Goal: Check status: Check status

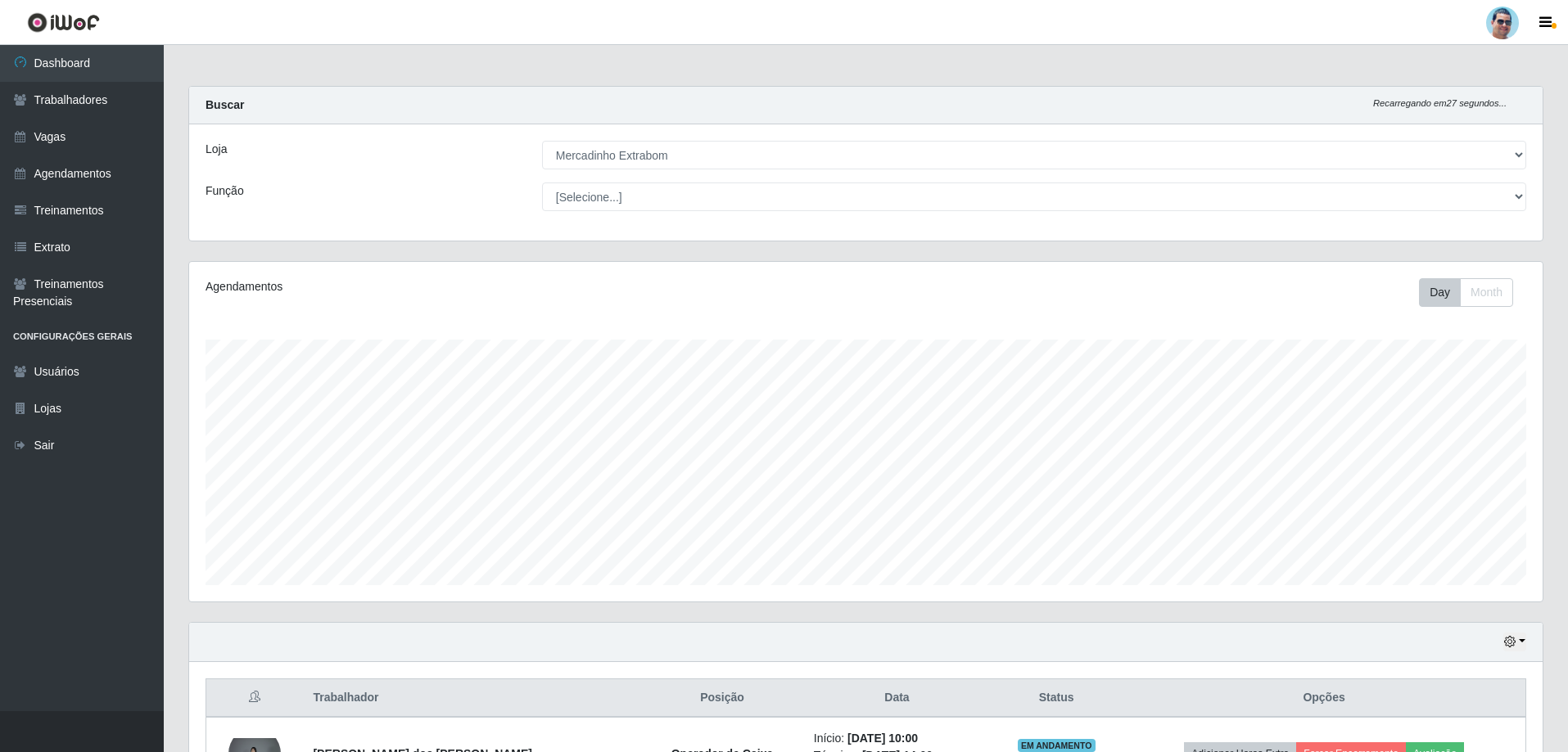
select select "175"
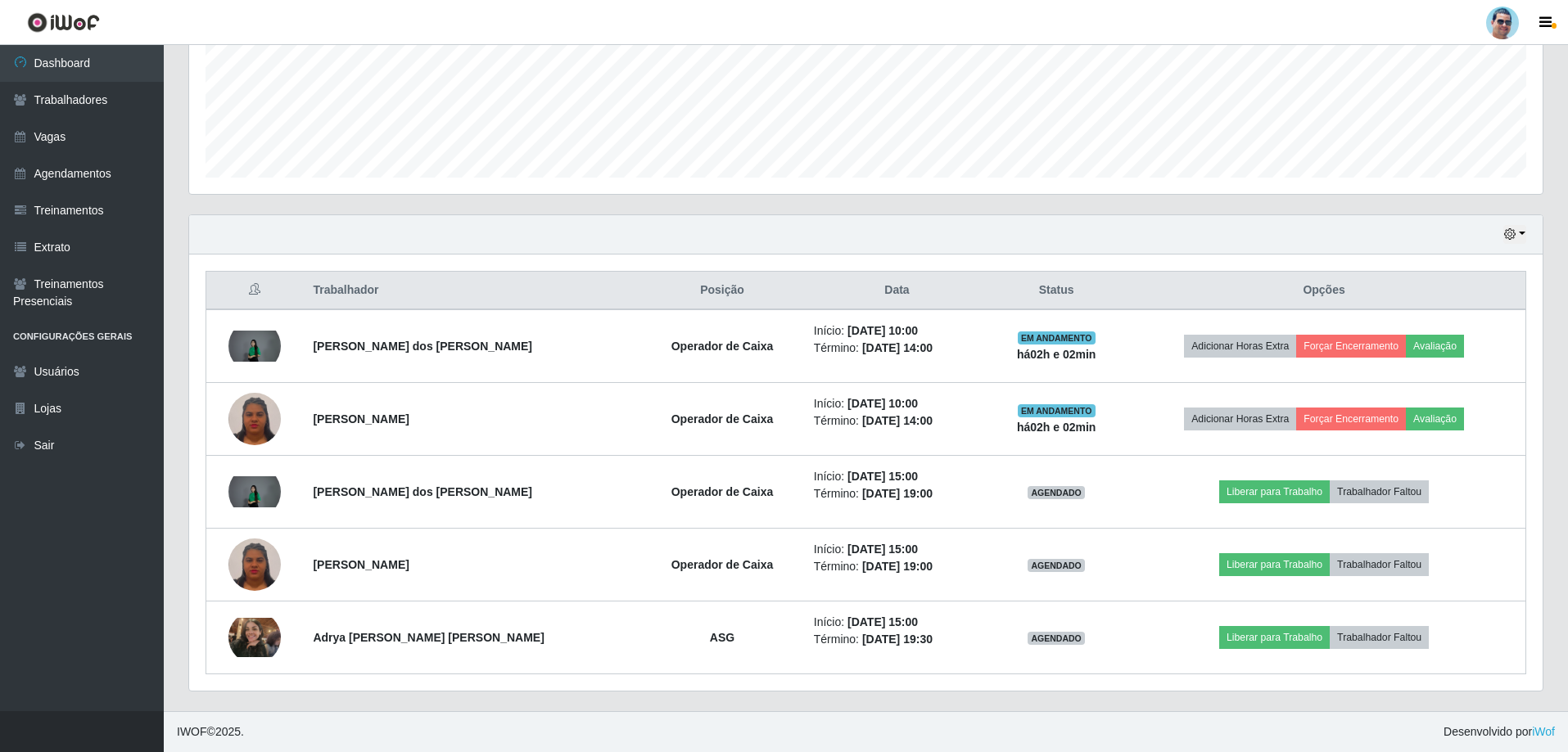
scroll to position [340, 1354]
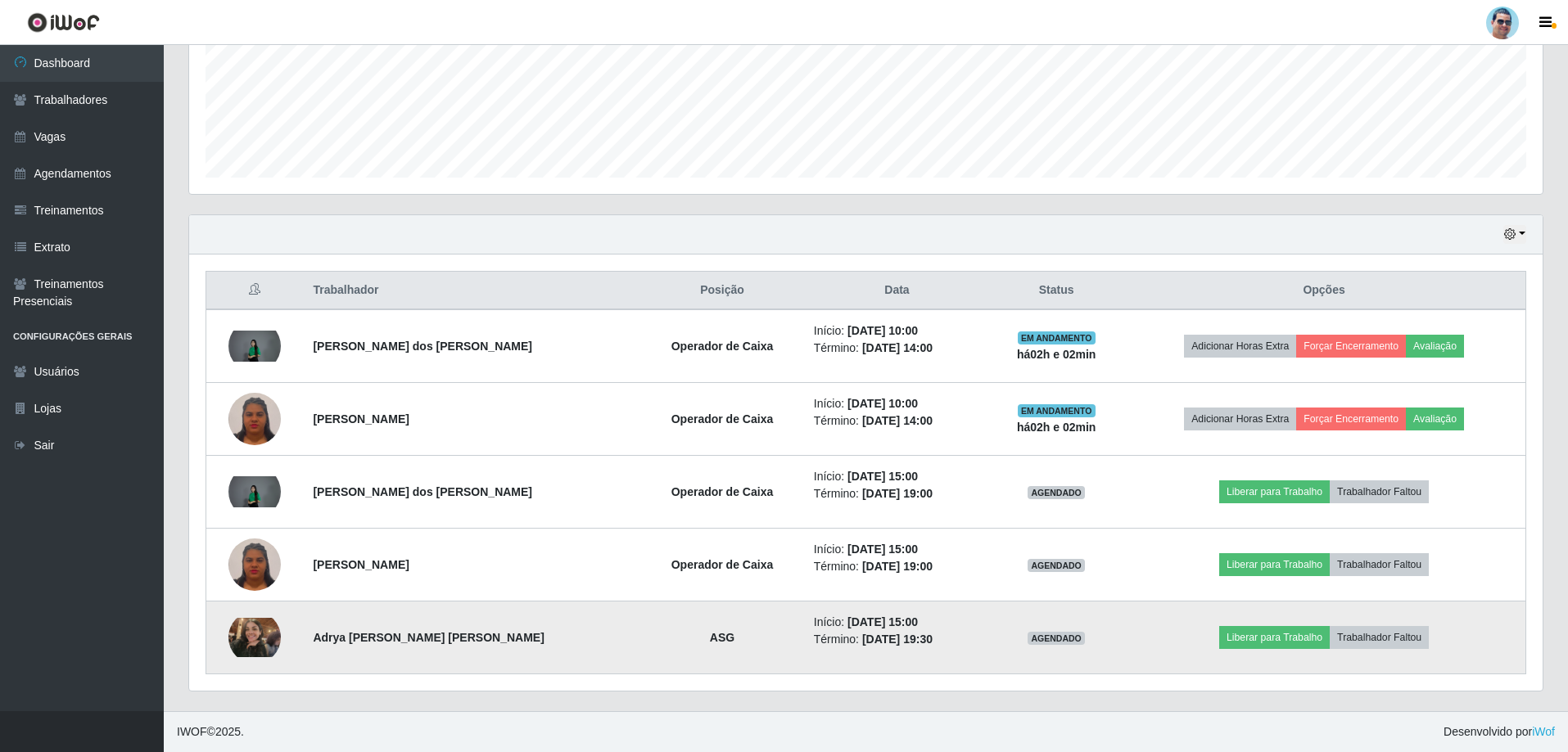
click at [250, 637] on img at bounding box center [254, 638] width 53 height 39
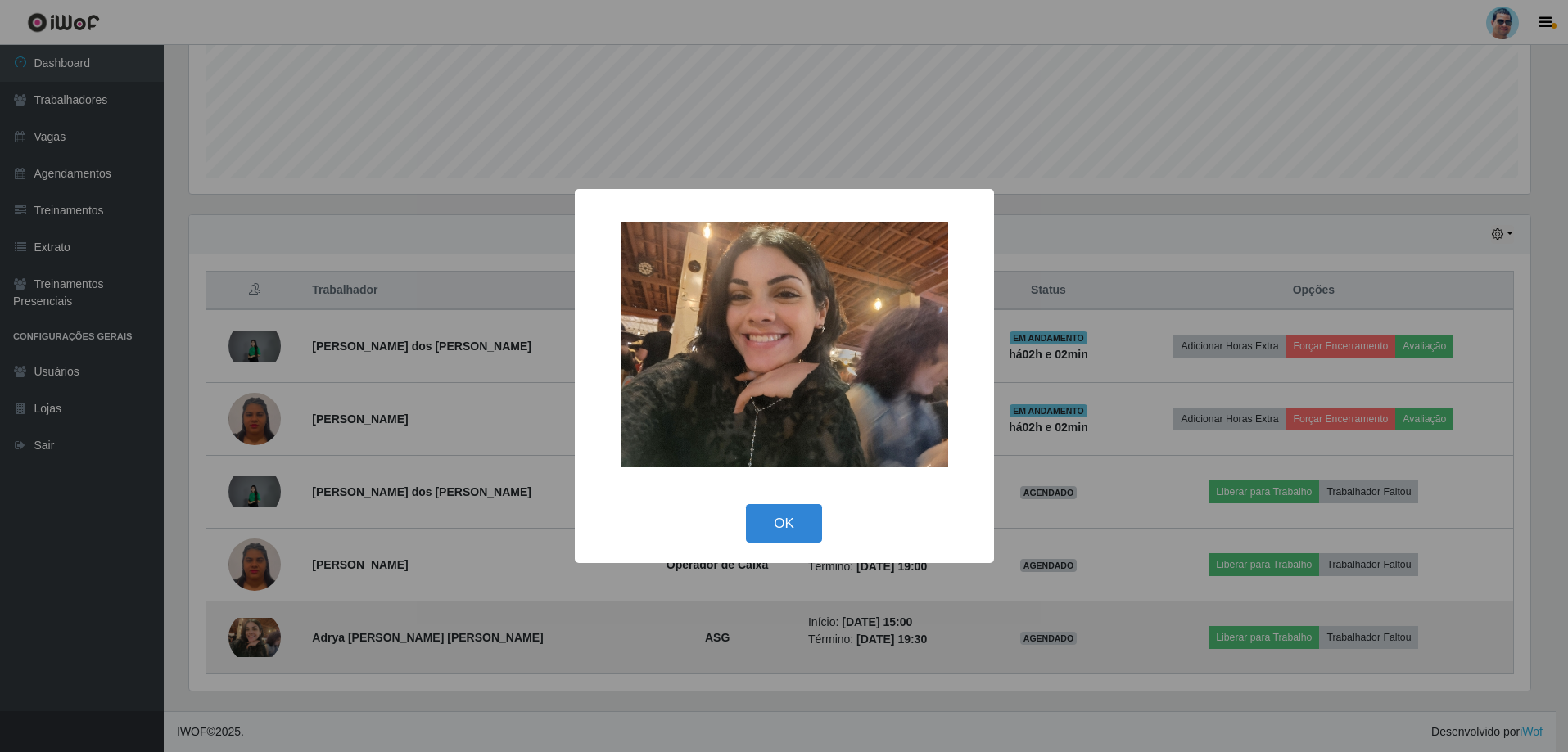
scroll to position [340, 1346]
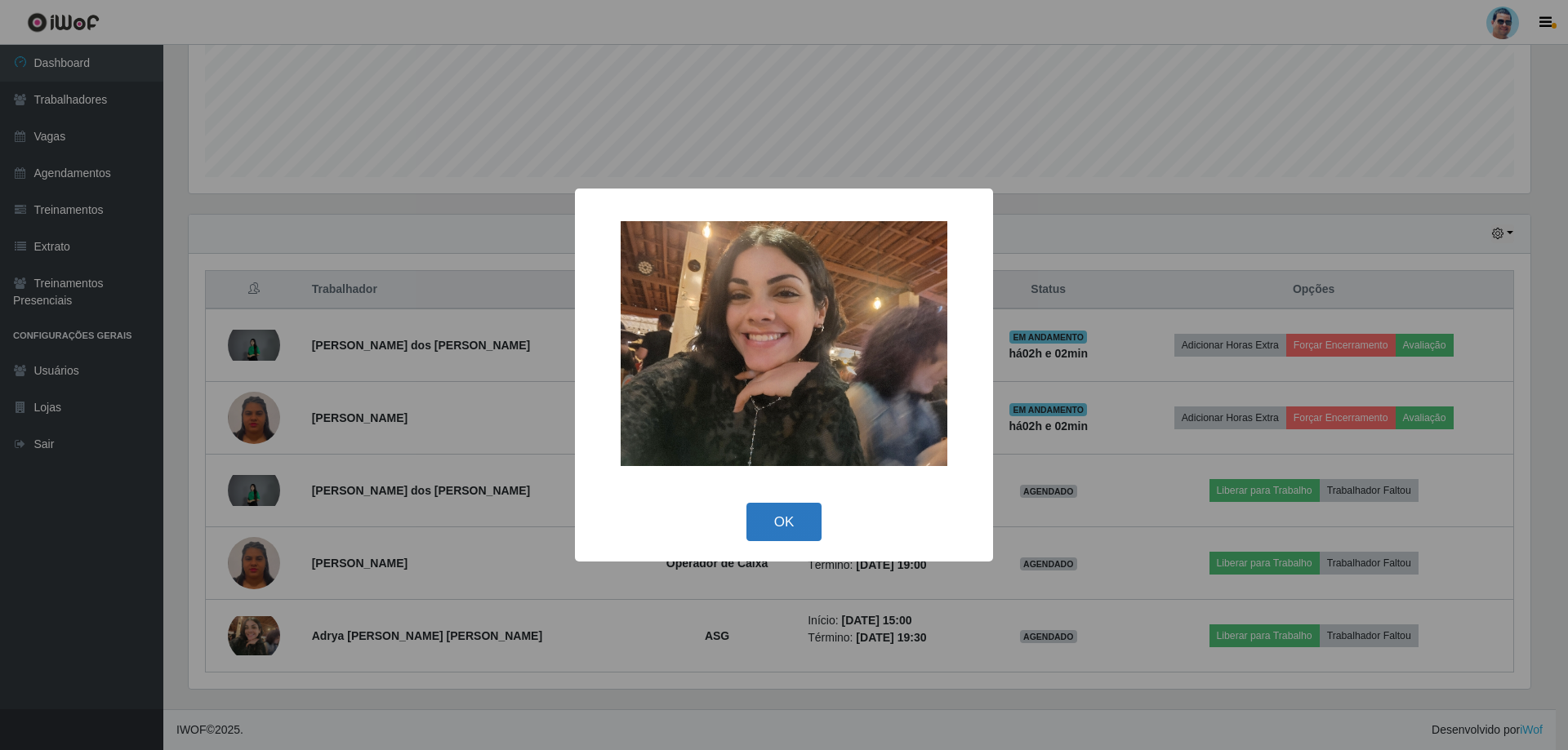
click at [788, 504] on button "OK" at bounding box center [784, 521] width 76 height 38
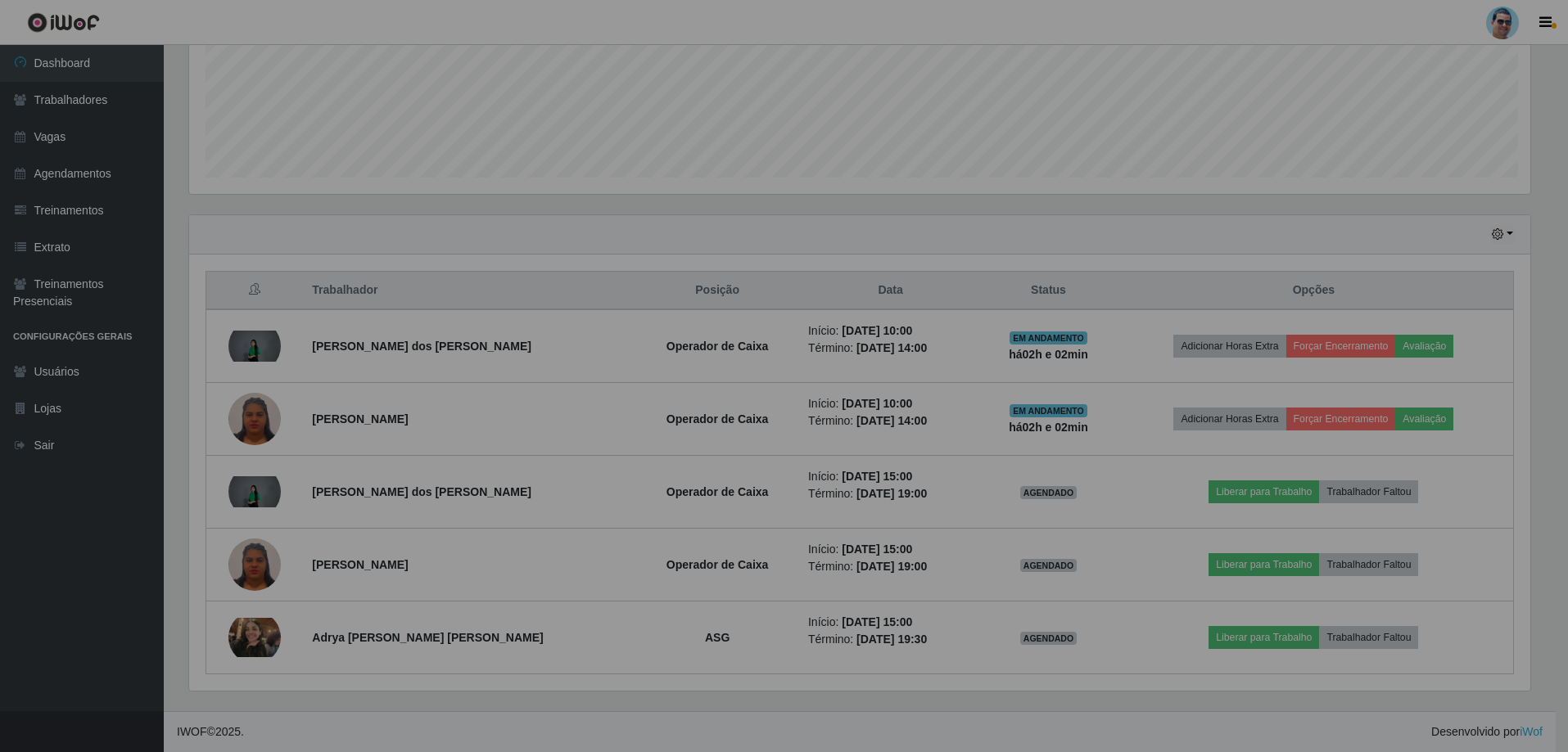
scroll to position [340, 1354]
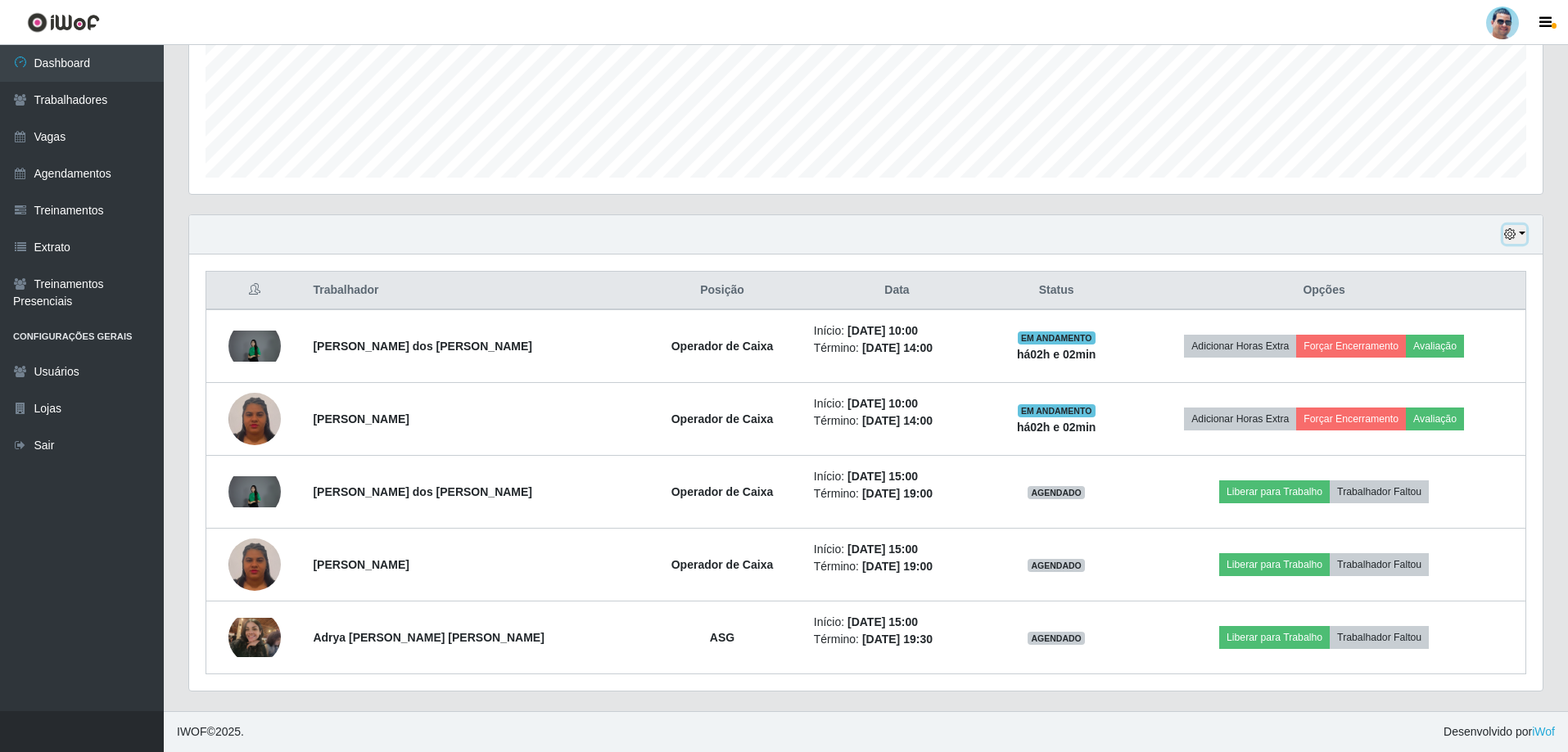
click at [1522, 237] on button "button" at bounding box center [1515, 234] width 23 height 19
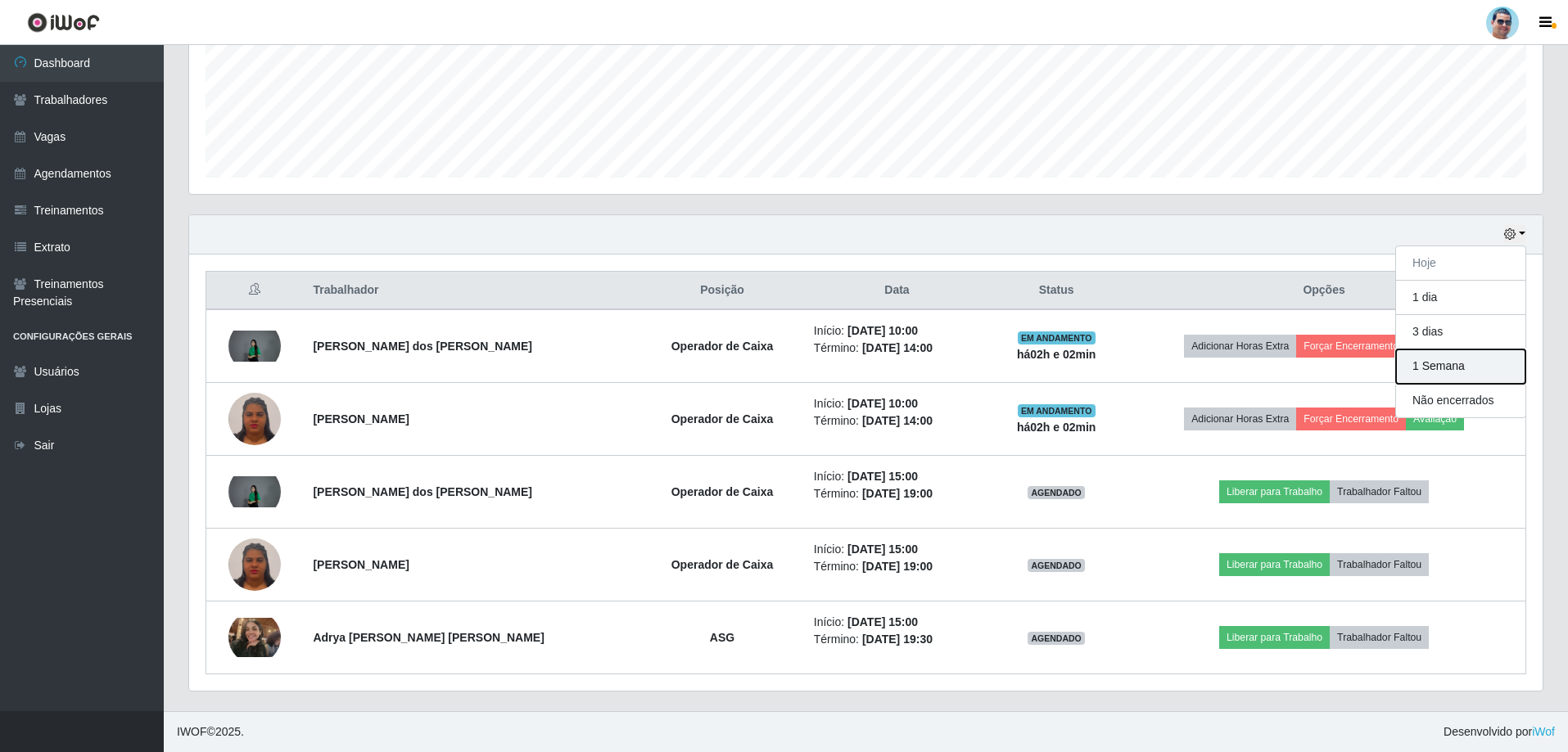
click at [1456, 368] on button "1 Semana" at bounding box center [1460, 367] width 129 height 35
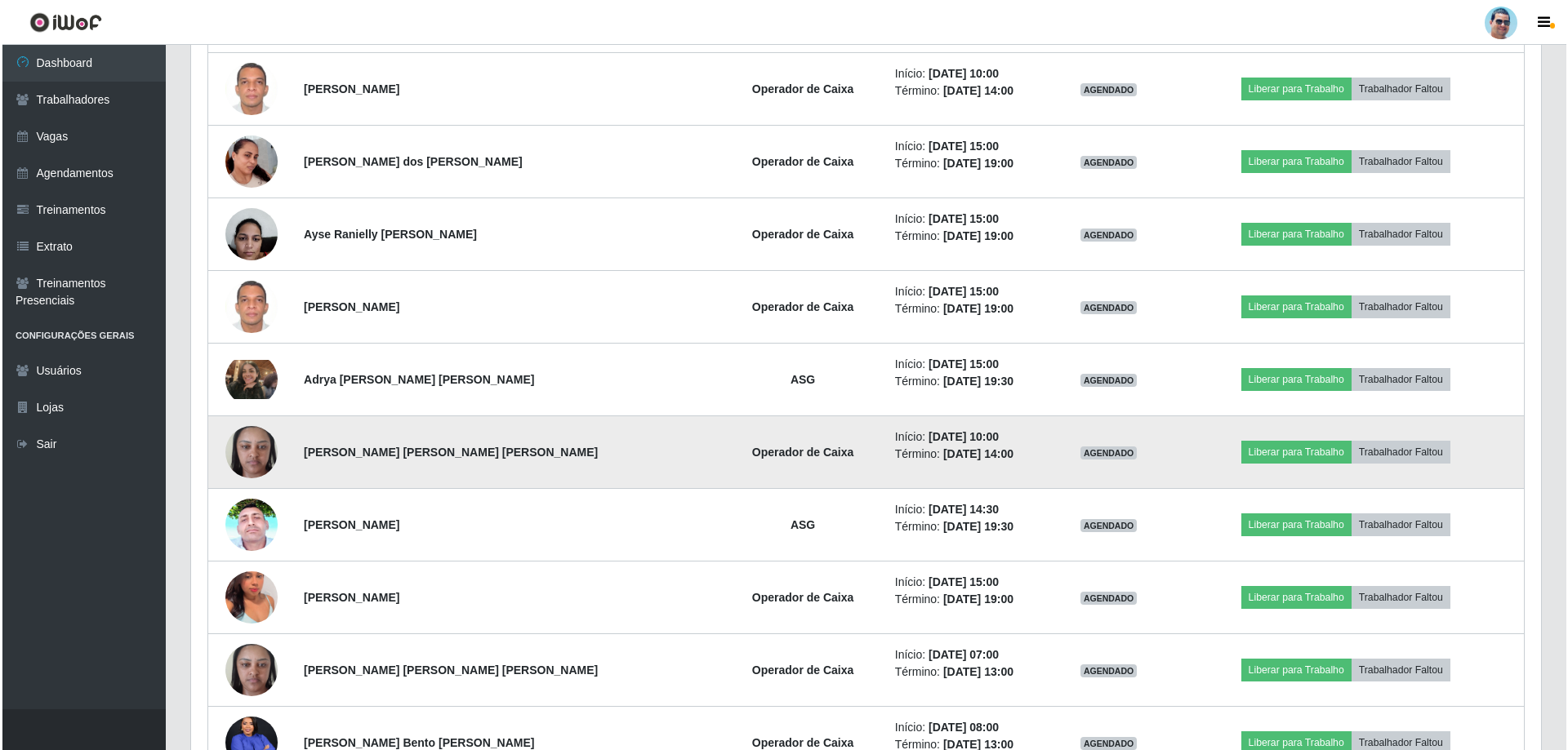
scroll to position [1631, 0]
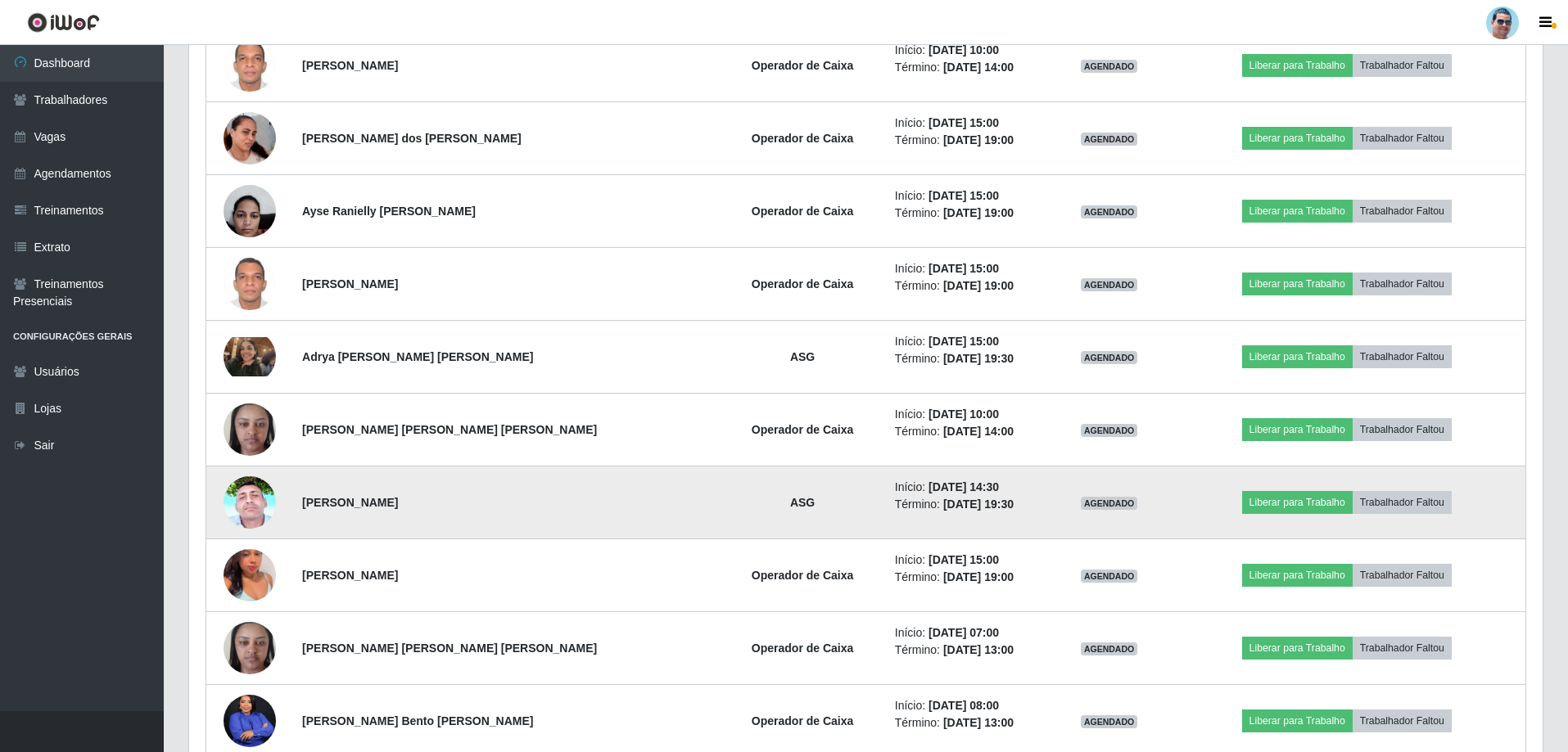
click at [250, 511] on img at bounding box center [249, 502] width 53 height 116
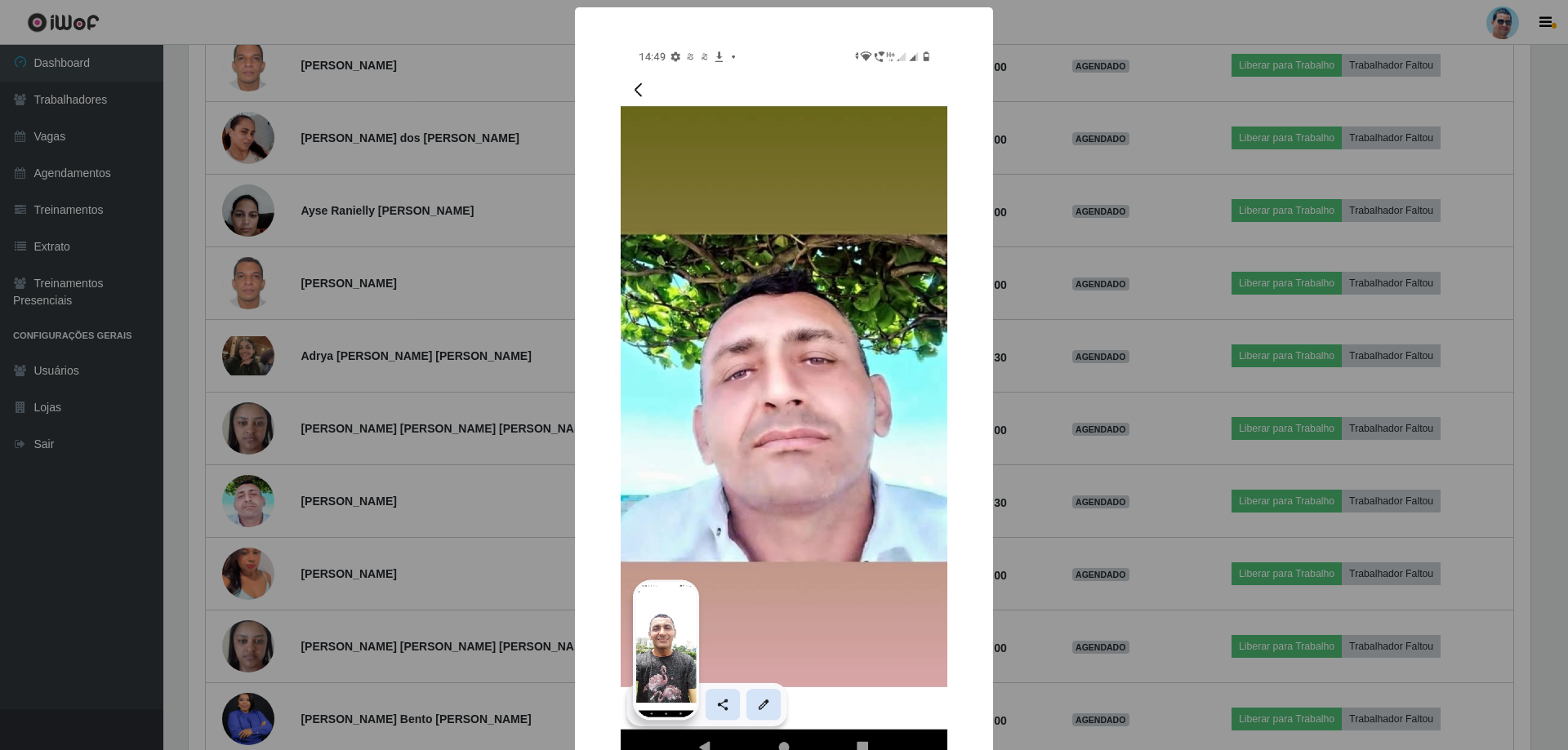
click at [388, 450] on div "× OK Cancel" at bounding box center [784, 375] width 1568 height 750
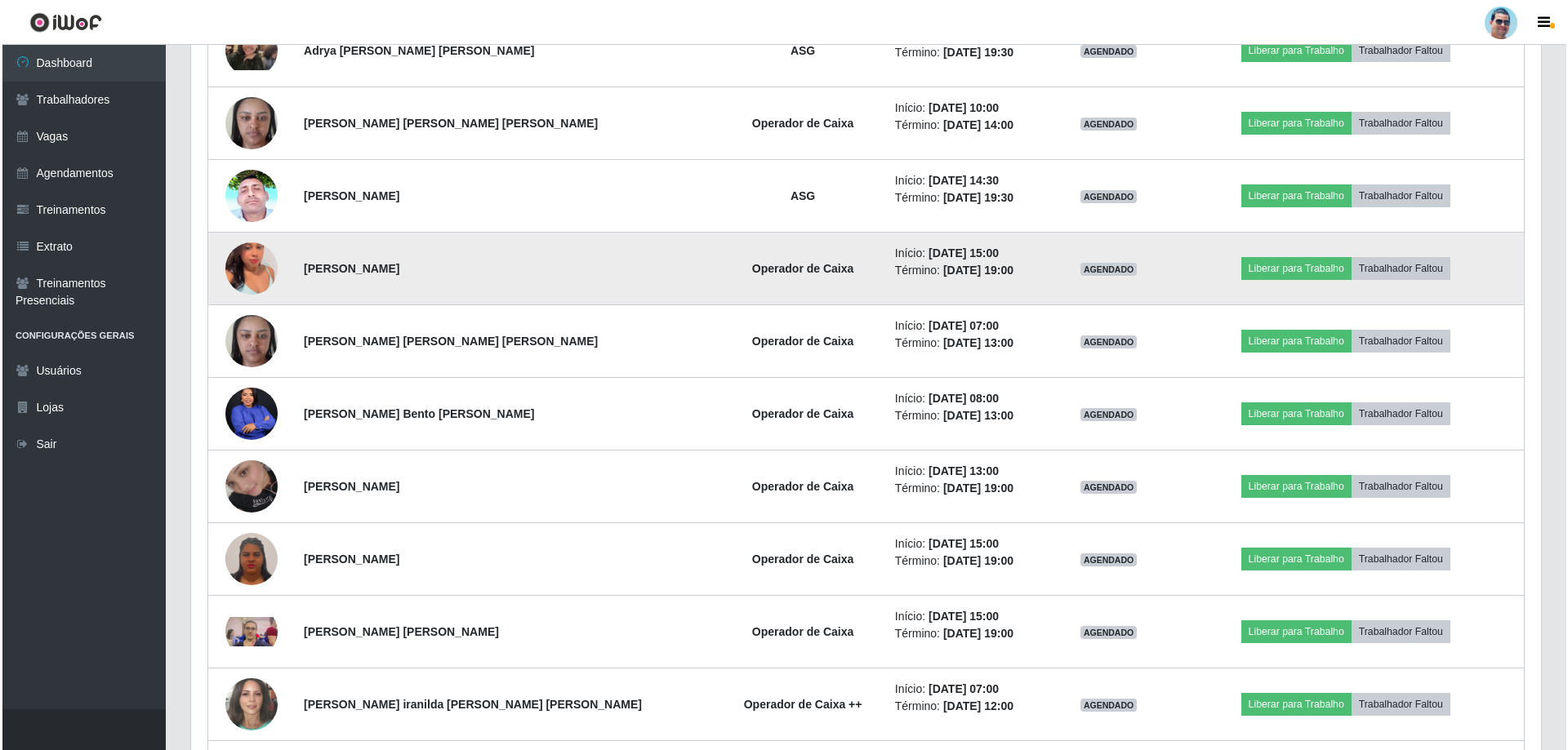
scroll to position [1957, 0]
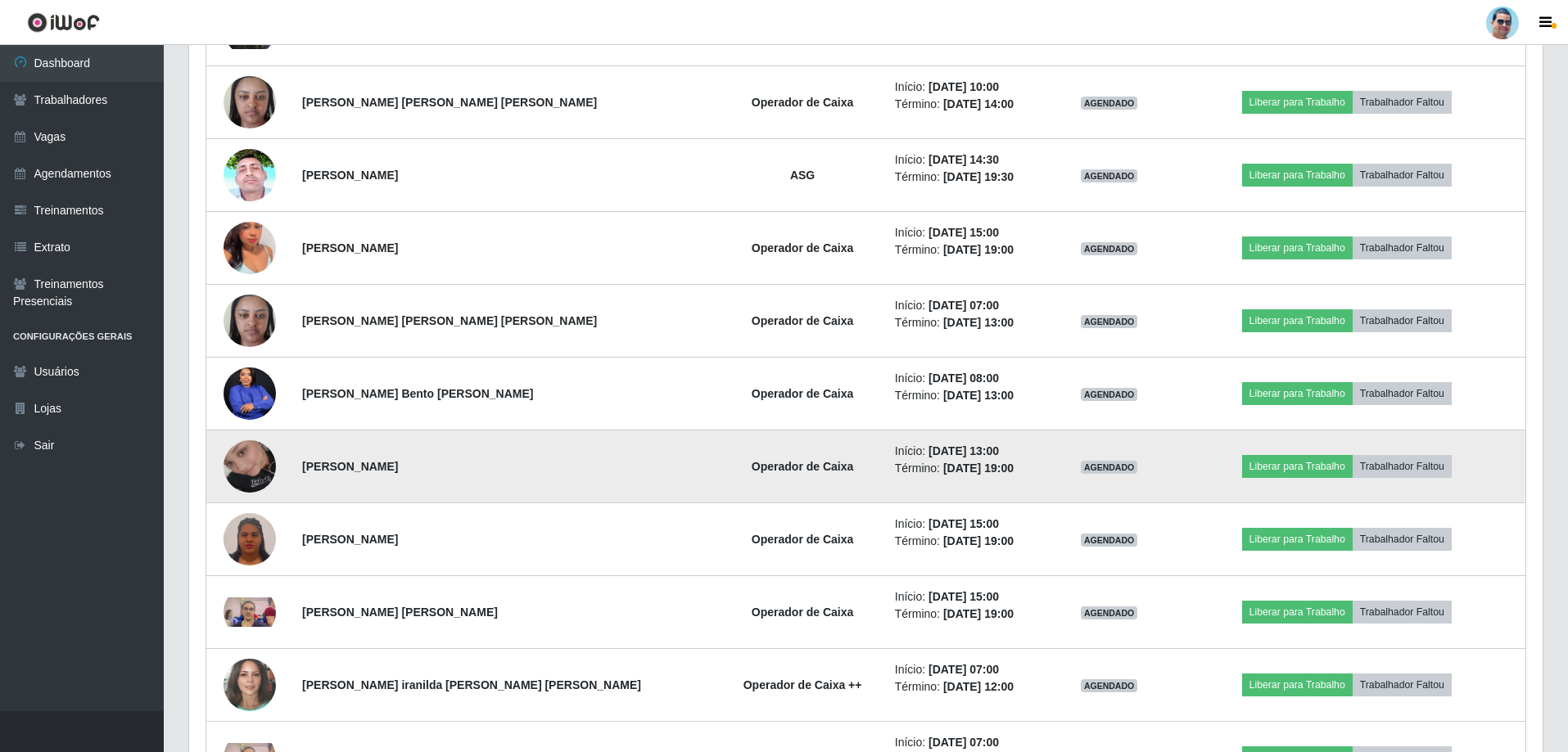
click at [263, 465] on img at bounding box center [249, 467] width 53 height 94
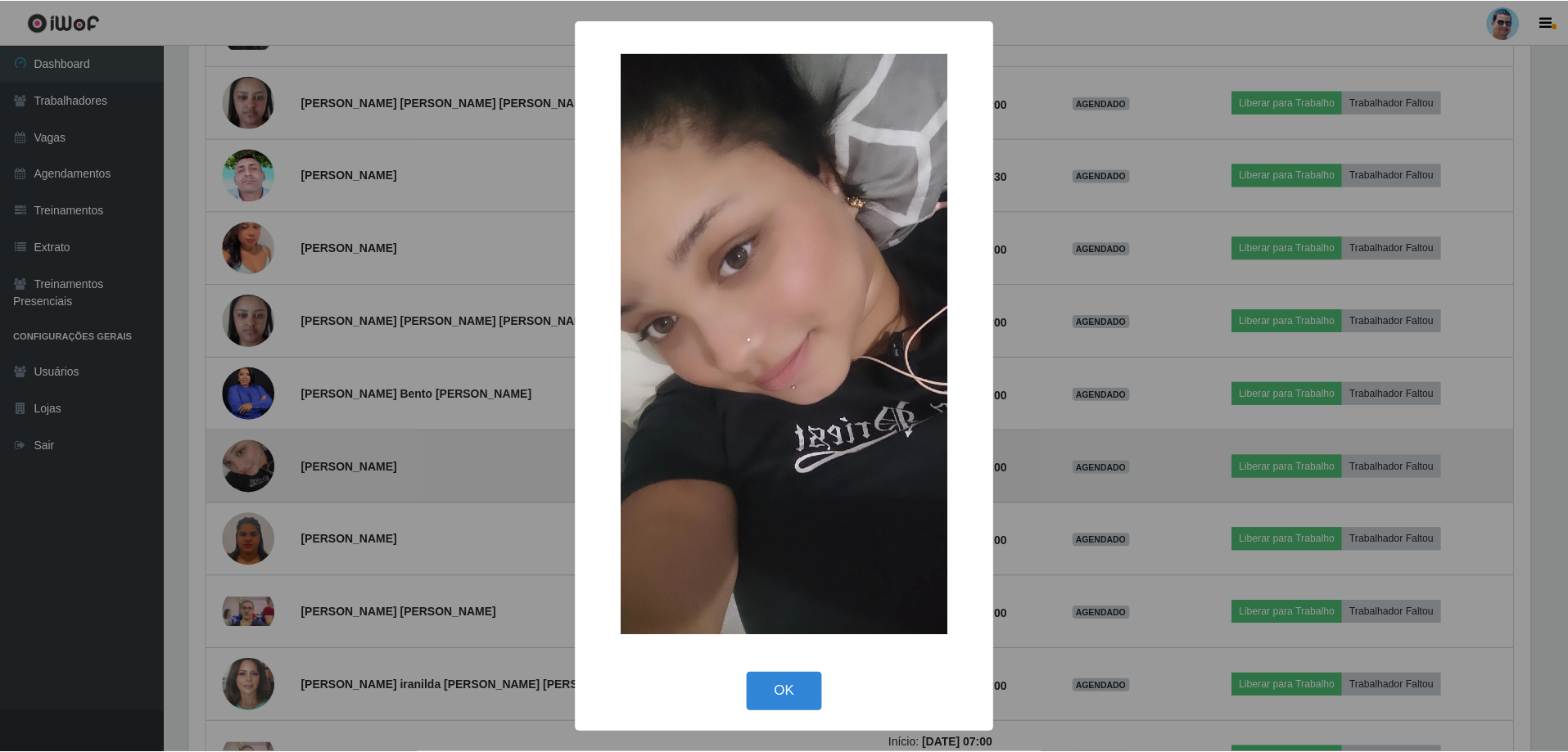
scroll to position [340, 1346]
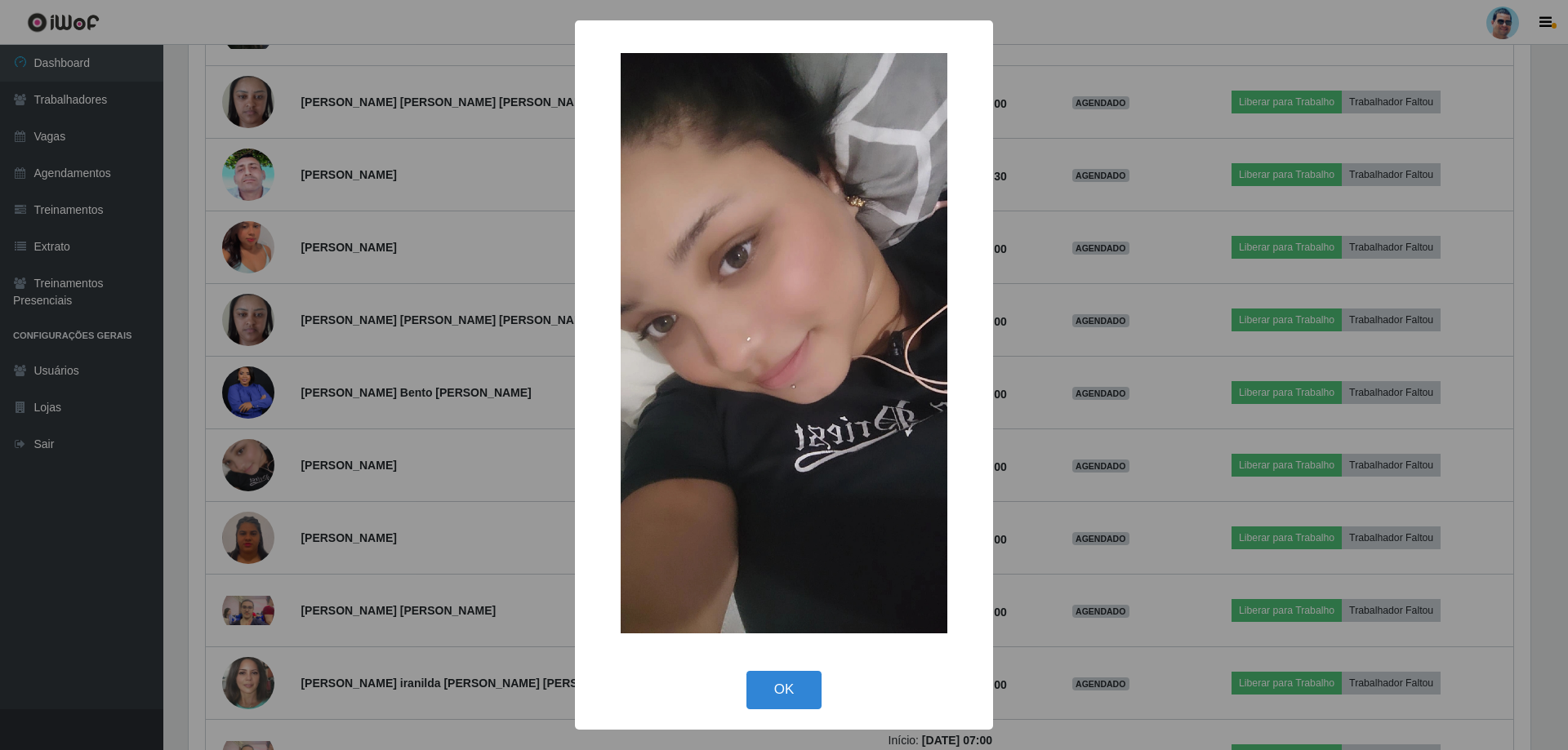
click at [987, 356] on div "× OK Cancel" at bounding box center [784, 375] width 418 height 709
click at [545, 437] on div "× OK Cancel" at bounding box center [784, 375] width 1568 height 750
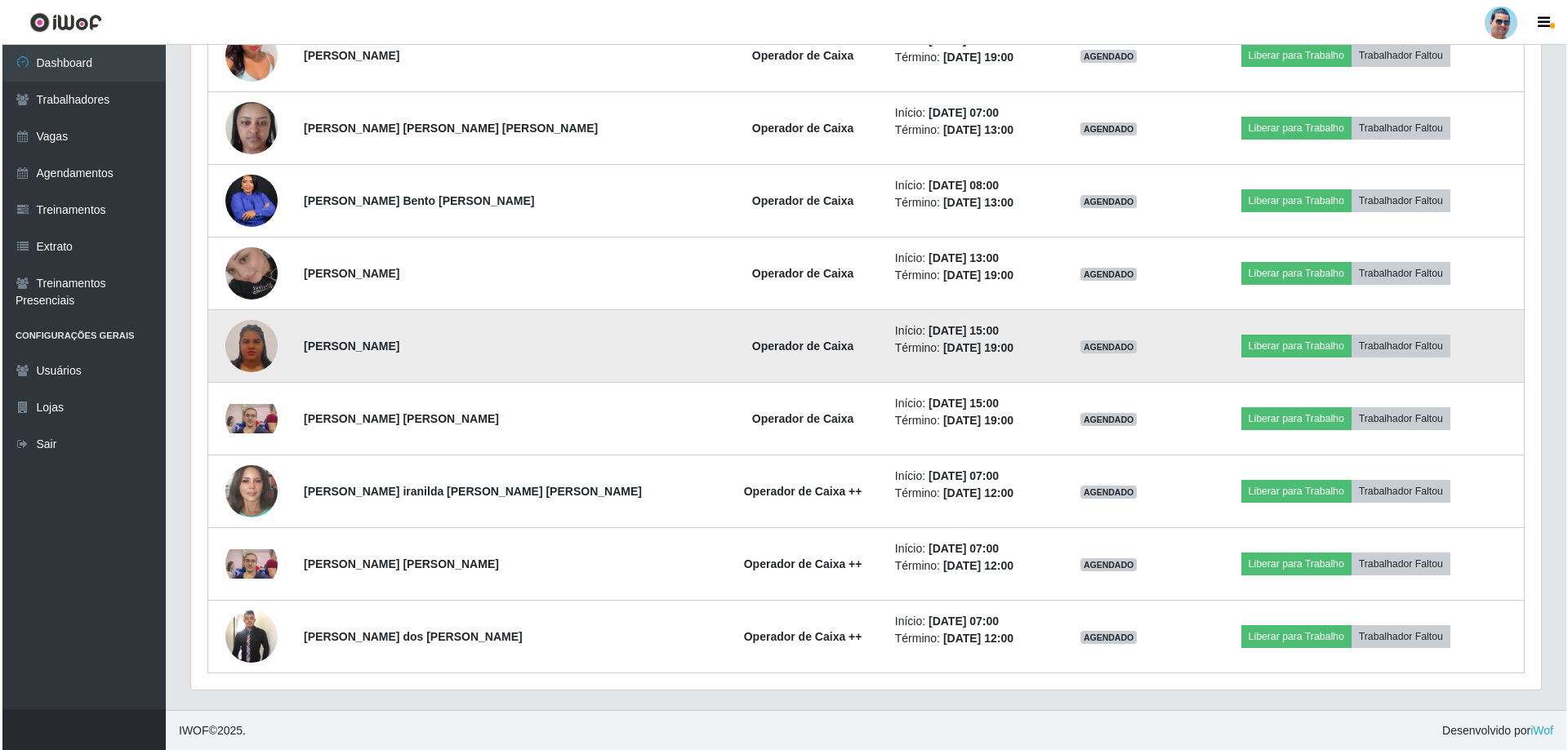
scroll to position [2150, 0]
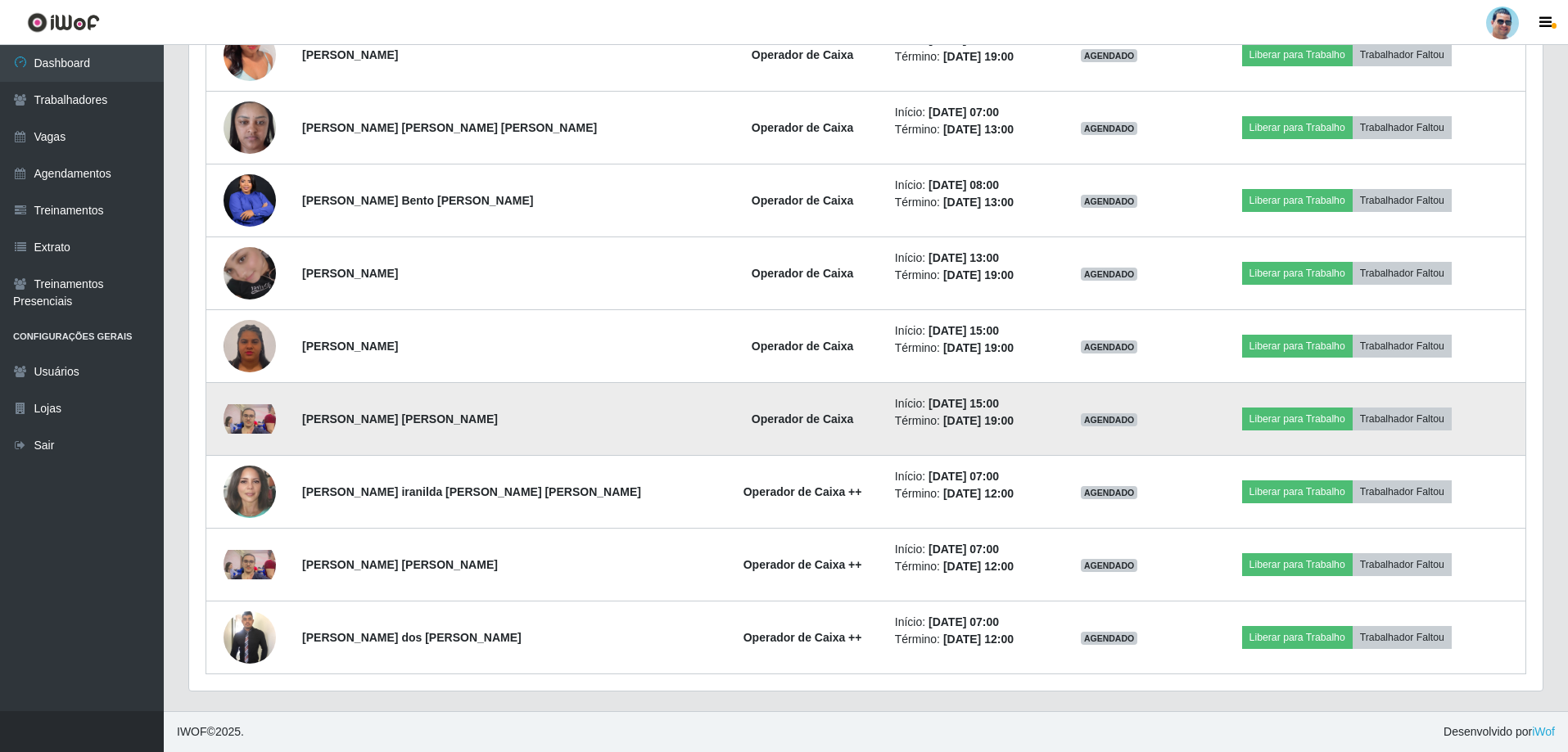
click at [244, 413] on img at bounding box center [249, 418] width 53 height 29
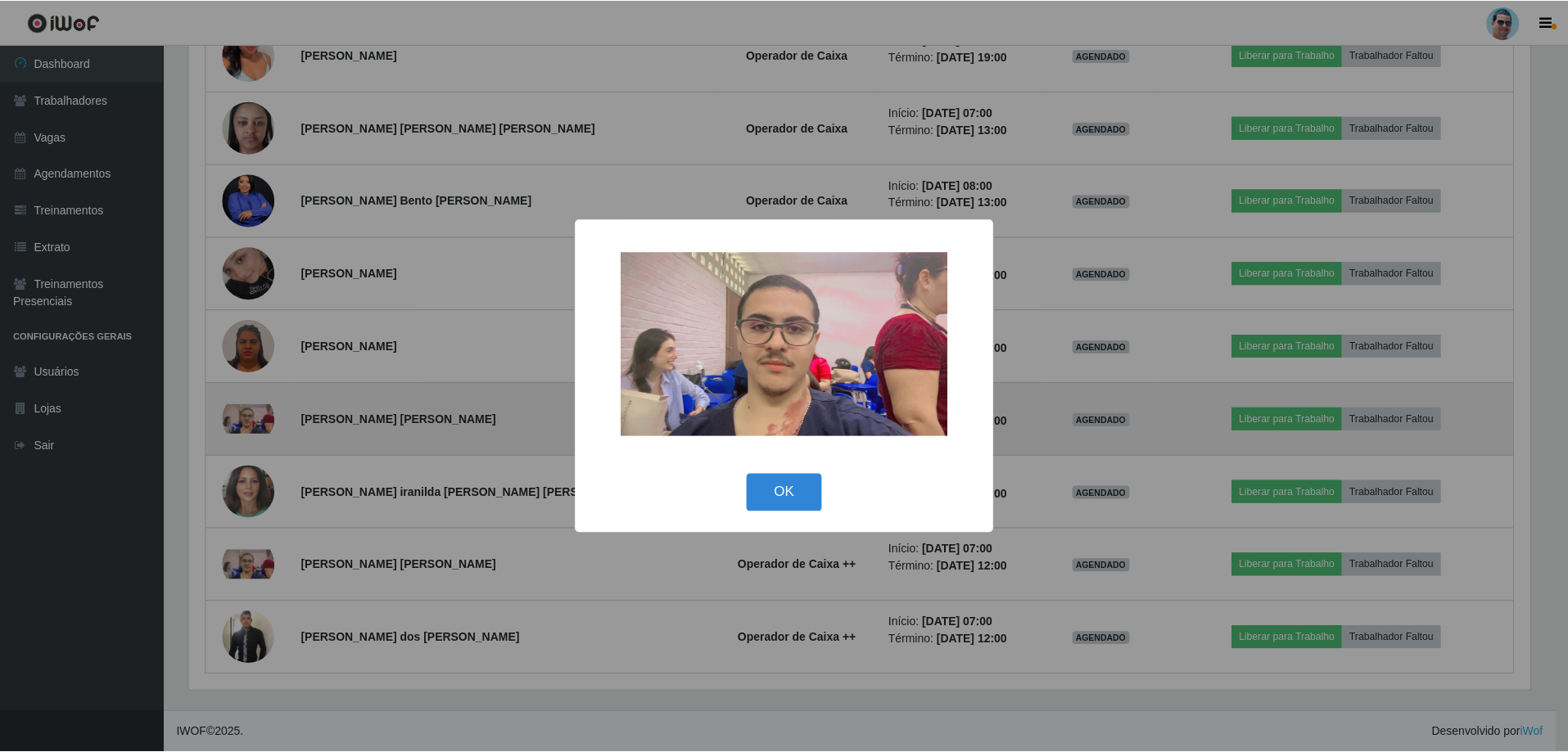
scroll to position [340, 1346]
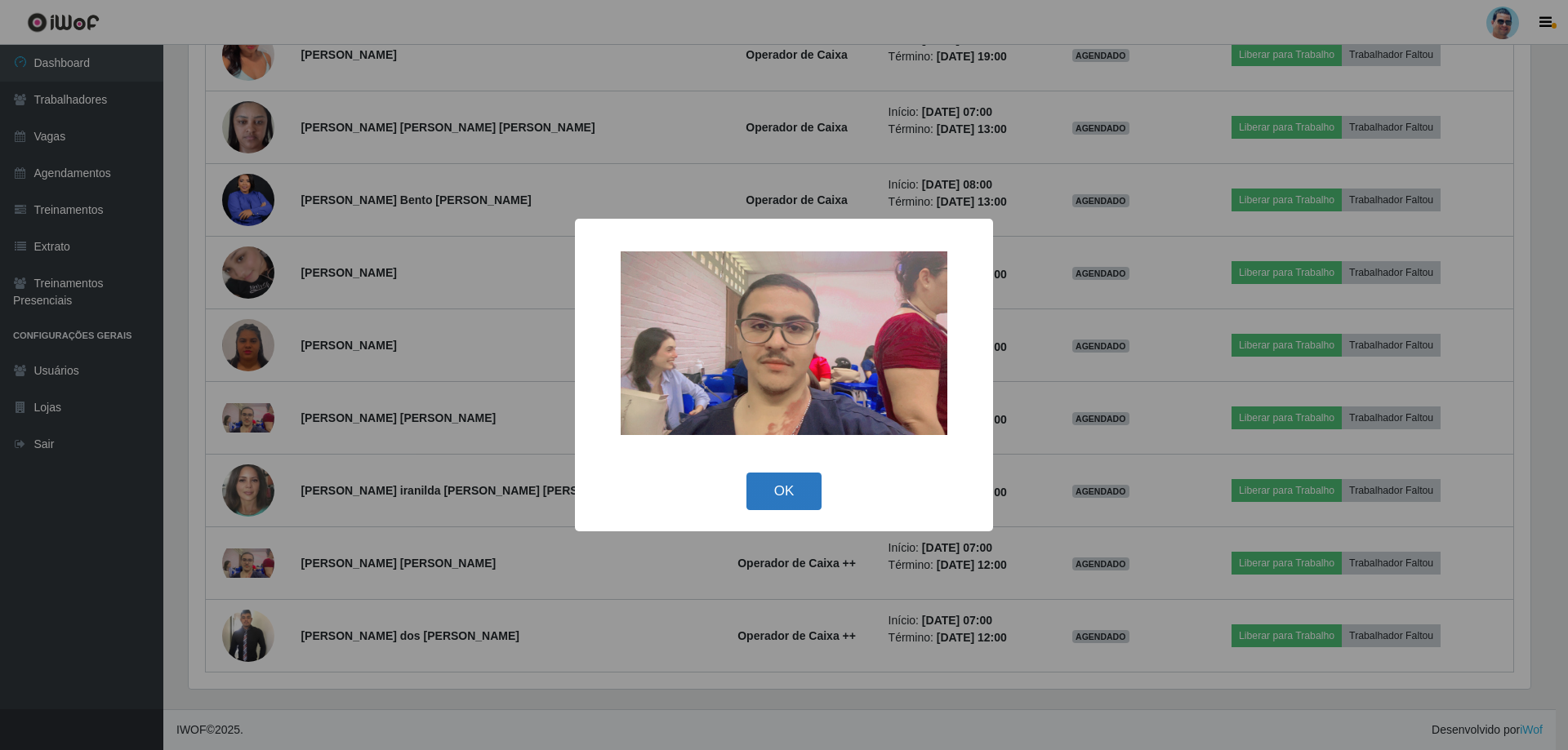
click at [768, 481] on button "OK" at bounding box center [784, 491] width 76 height 38
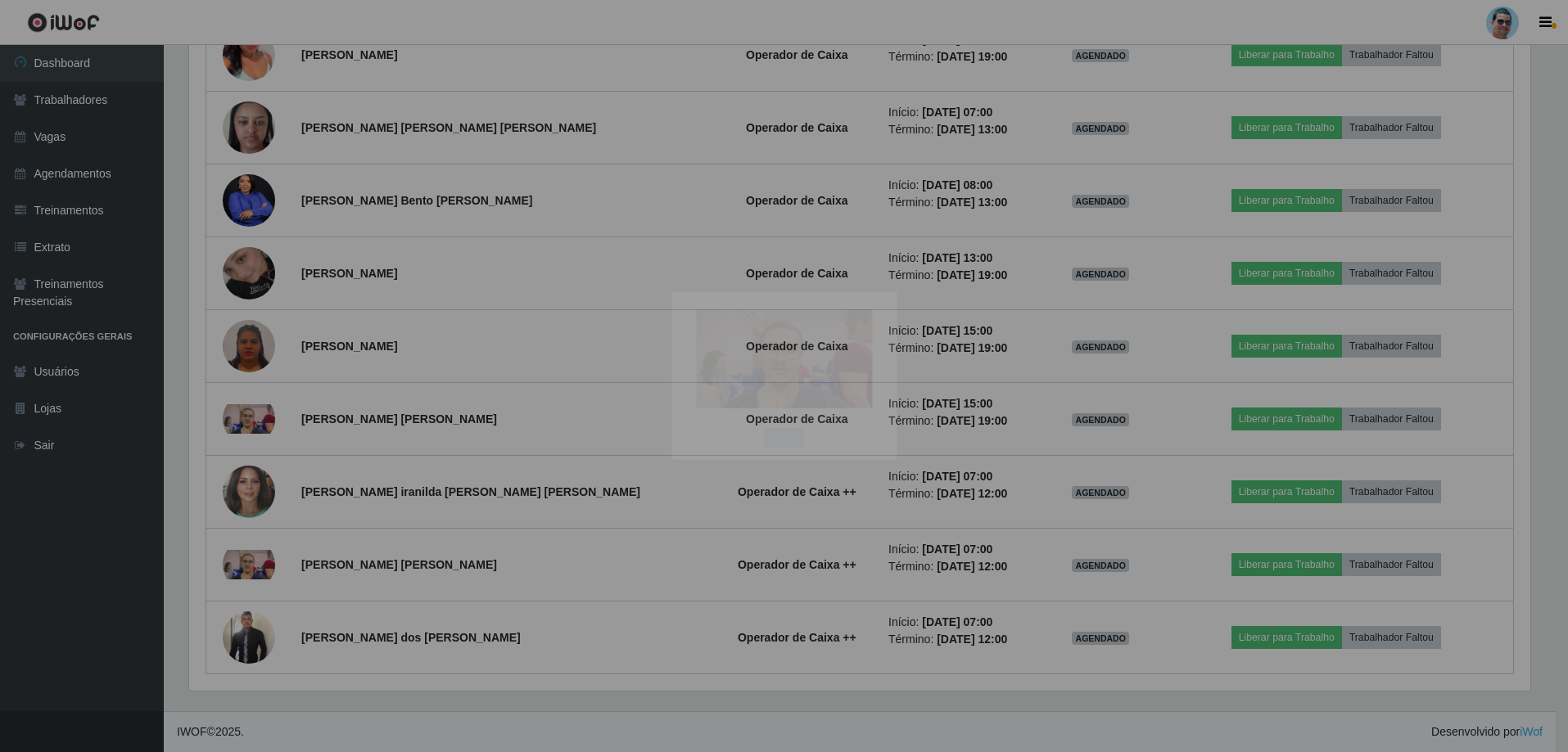
scroll to position [340, 1354]
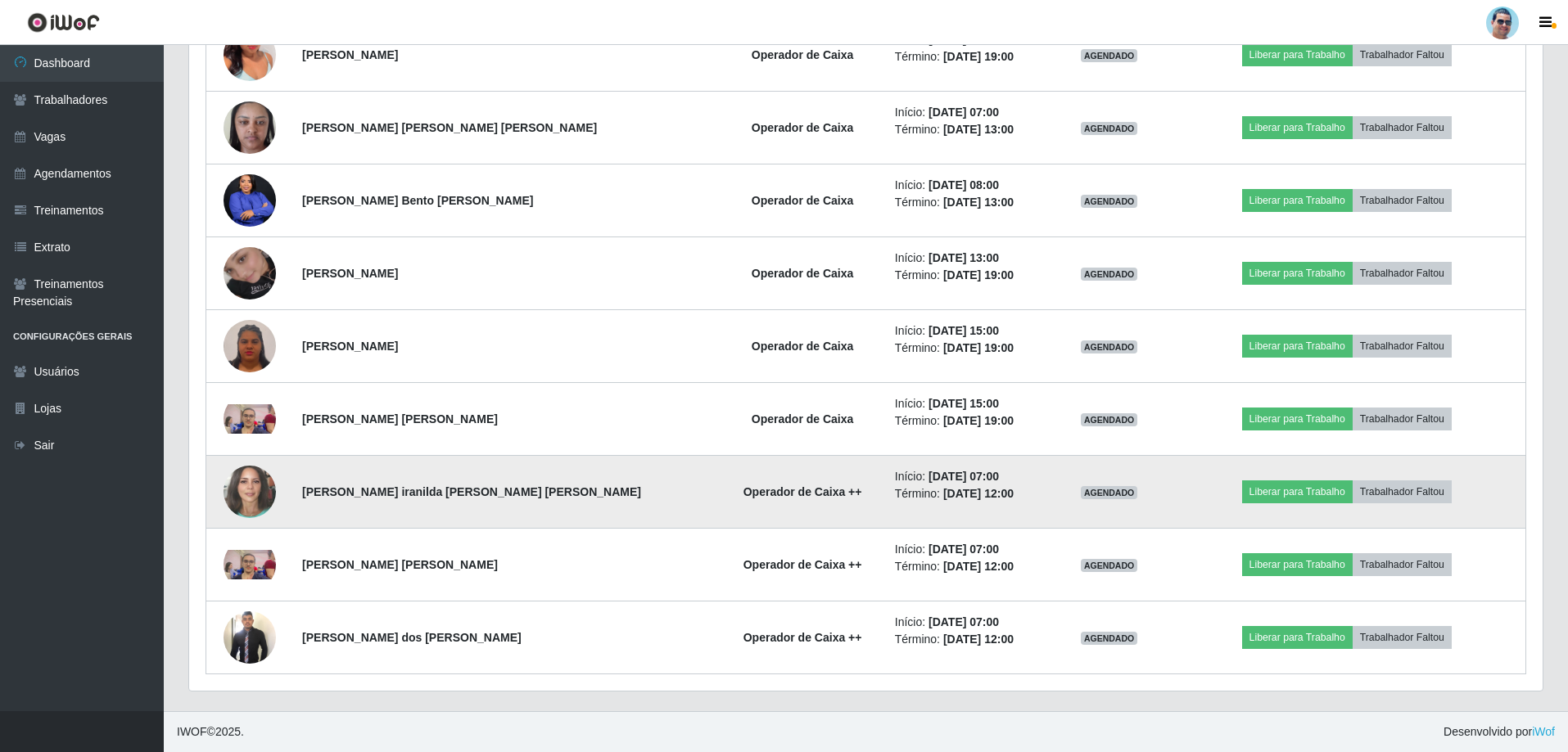
click at [252, 496] on img at bounding box center [249, 492] width 53 height 62
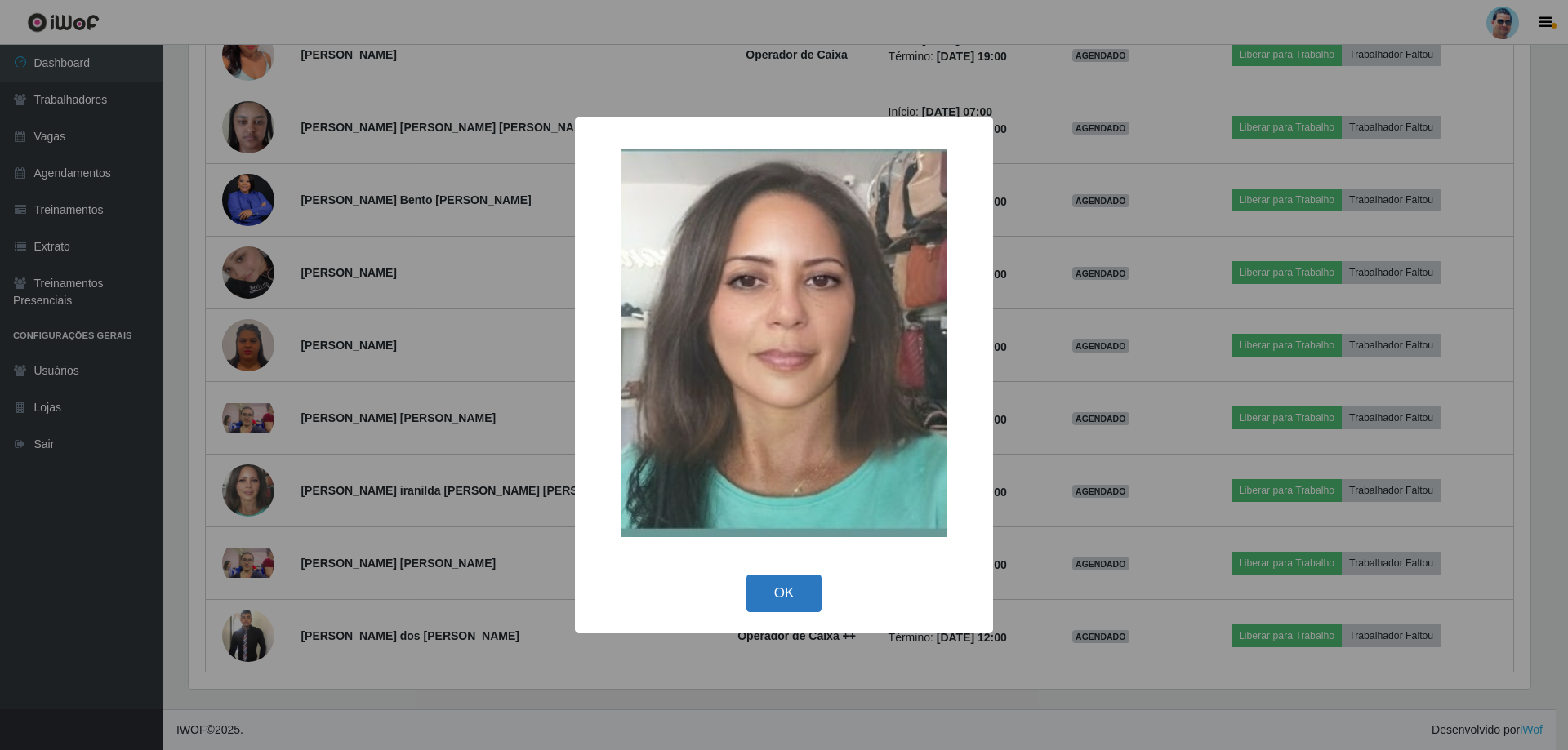
click at [808, 575] on button "OK" at bounding box center [784, 593] width 76 height 38
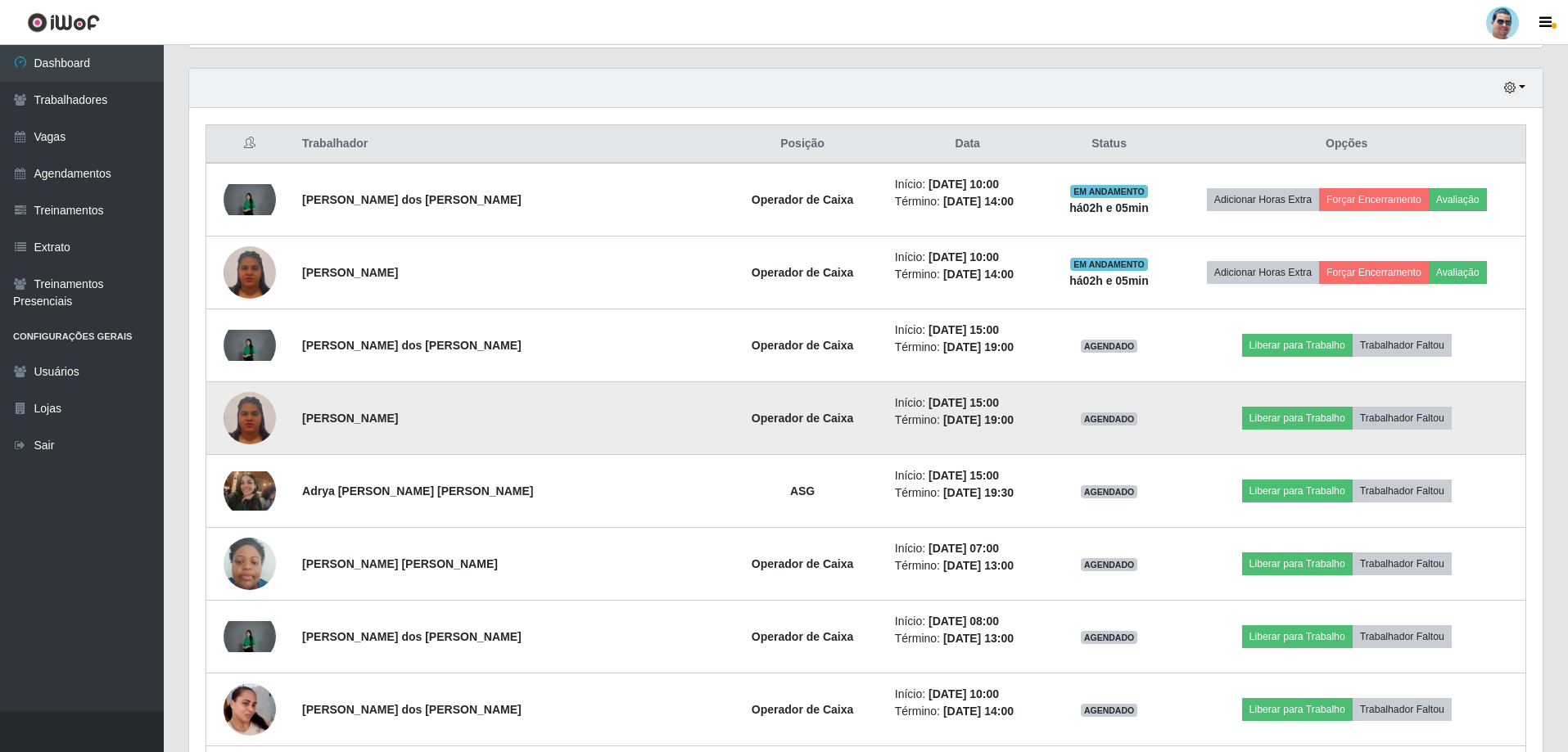
scroll to position [519, 0]
